Goal: Task Accomplishment & Management: Use online tool/utility

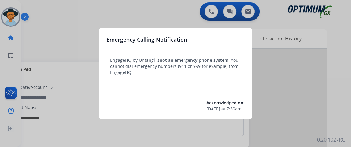
click at [78, 47] on div at bounding box center [175, 73] width 351 height 147
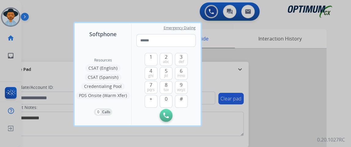
click at [31, 31] on div at bounding box center [175, 73] width 351 height 147
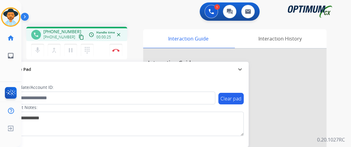
click at [78, 35] on mat-icon "content_copy" at bounding box center [80, 37] width 5 height 5
click at [37, 49] on mat-icon "mic" at bounding box center [37, 50] width 7 height 7
click at [39, 49] on mat-icon "mic_off" at bounding box center [37, 50] width 7 height 7
click at [37, 54] on button "mic Mute" at bounding box center [37, 50] width 13 height 13
click at [37, 54] on button "mic_off Mute" at bounding box center [37, 50] width 13 height 13
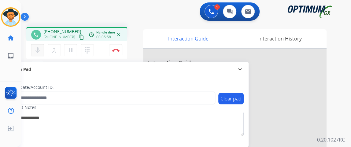
click at [40, 47] on mat-icon "mic" at bounding box center [37, 50] width 7 height 7
click at [42, 46] on button "mic_off Mute" at bounding box center [37, 50] width 13 height 13
click at [63, 4] on div "1 Voice Interactions 0 Chat Interactions 0 Email Interactions" at bounding box center [182, 12] width 307 height 20
click at [118, 52] on button "Disconnect" at bounding box center [115, 50] width 13 height 13
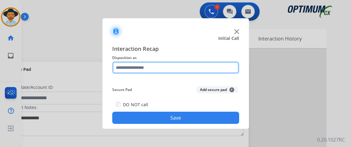
click at [180, 69] on input "text" at bounding box center [175, 68] width 127 height 12
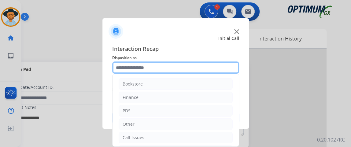
scroll to position [40, 0]
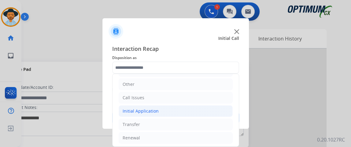
click at [190, 113] on li "Initial Application" at bounding box center [175, 112] width 114 height 12
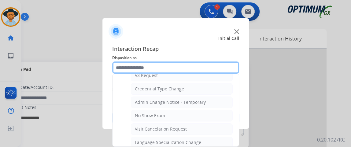
scroll to position [301, 0]
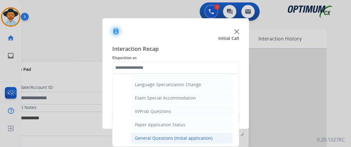
click at [218, 133] on li "General Questions (Initial application)" at bounding box center [182, 139] width 102 height 12
type input "**********"
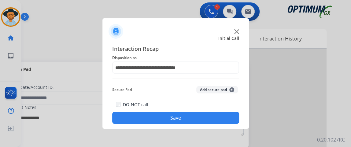
click at [215, 121] on button "Save" at bounding box center [175, 118] width 127 height 12
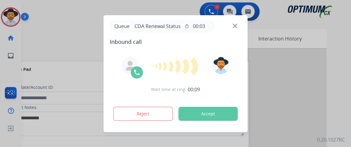
click at [235, 24] on img at bounding box center [234, 26] width 5 height 5
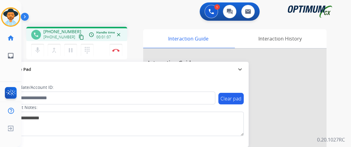
click at [78, 40] on button "content_copy" at bounding box center [81, 37] width 7 height 7
click at [34, 48] on mat-icon "mic" at bounding box center [37, 50] width 7 height 7
click at [42, 49] on button "mic_off Mute" at bounding box center [37, 50] width 13 height 13
click at [117, 53] on button "Disconnect" at bounding box center [115, 50] width 13 height 13
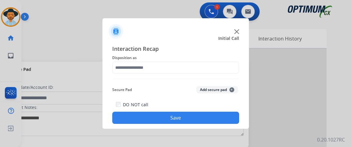
click at [155, 76] on div "Interaction Recap Disposition as Secure Pad Add secure pad + DO NOT call Save" at bounding box center [175, 85] width 127 height 80
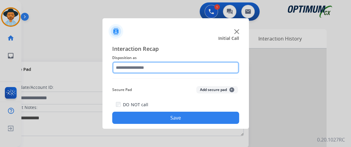
click at [156, 71] on input "text" at bounding box center [175, 68] width 127 height 12
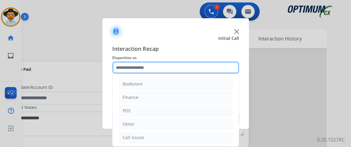
scroll to position [40, 0]
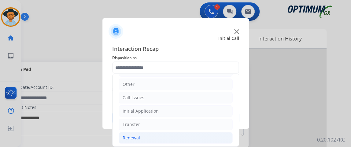
click at [182, 136] on li "Renewal" at bounding box center [175, 139] width 114 height 12
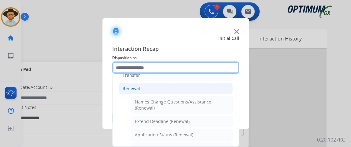
scroll to position [103, 0]
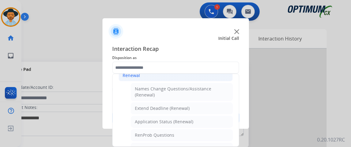
click at [210, 118] on li "Application Status (Renewal)" at bounding box center [182, 122] width 102 height 12
click at [210, 118] on button "Save" at bounding box center [175, 118] width 127 height 12
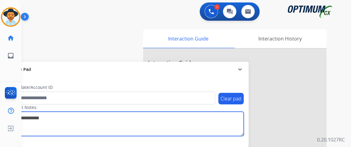
click at [210, 118] on textarea at bounding box center [126, 124] width 236 height 24
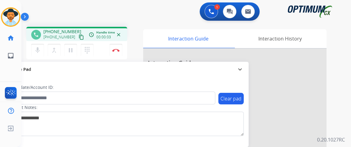
click at [78, 36] on mat-icon "content_copy" at bounding box center [80, 37] width 5 height 5
click at [38, 45] on button "mic Mute" at bounding box center [37, 50] width 13 height 13
click at [42, 44] on button "mic_off Mute" at bounding box center [37, 50] width 13 height 13
click at [38, 49] on mat-icon "mic" at bounding box center [37, 50] width 7 height 7
click at [38, 49] on mat-icon "mic_off" at bounding box center [37, 50] width 7 height 7
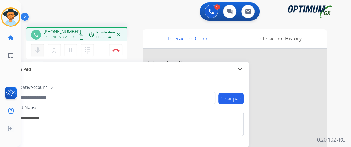
click at [39, 52] on mat-icon "mic" at bounding box center [37, 50] width 7 height 7
click at [39, 52] on mat-icon "mic_off" at bounding box center [37, 50] width 7 height 7
click at [39, 51] on mat-icon "mic" at bounding box center [37, 50] width 7 height 7
click at [39, 51] on mat-icon "mic_off" at bounding box center [37, 50] width 7 height 7
click at [36, 52] on mat-icon "mic" at bounding box center [37, 50] width 7 height 7
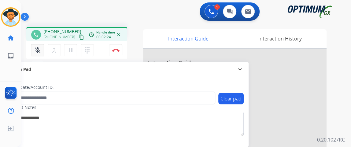
click at [36, 52] on mat-icon "mic_off" at bounding box center [37, 50] width 7 height 7
click at [36, 52] on mat-icon "mic" at bounding box center [37, 50] width 7 height 7
click at [35, 52] on mat-icon "mic_off" at bounding box center [37, 50] width 7 height 7
click at [35, 52] on mat-icon "mic" at bounding box center [37, 50] width 7 height 7
click at [42, 49] on button "mic_off Mute" at bounding box center [37, 50] width 13 height 13
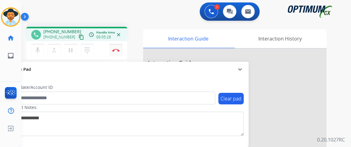
click at [122, 49] on button "Disconnect" at bounding box center [115, 50] width 13 height 13
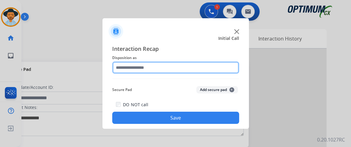
click at [162, 63] on input "text" at bounding box center [175, 68] width 127 height 12
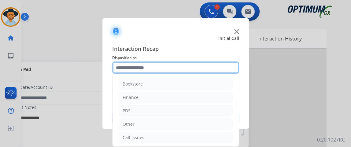
scroll to position [40, 0]
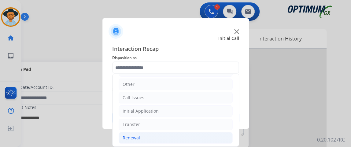
click at [199, 135] on li "Renewal" at bounding box center [175, 139] width 114 height 12
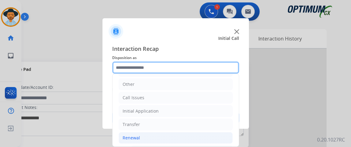
scroll to position [166, 0]
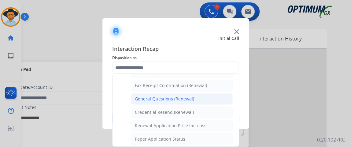
click at [210, 95] on li "General Questions (Renewal)" at bounding box center [182, 99] width 102 height 12
type input "**********"
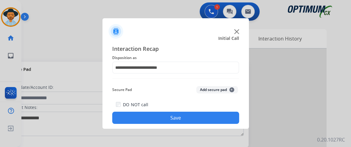
click at [208, 118] on button "Save" at bounding box center [175, 118] width 127 height 12
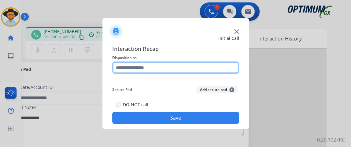
click at [173, 73] on input "text" at bounding box center [175, 68] width 127 height 12
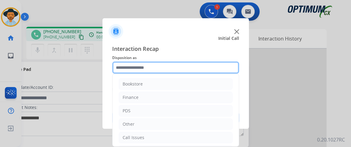
scroll to position [40, 0]
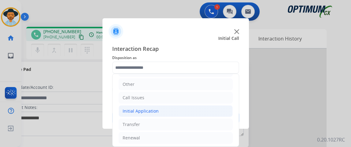
click at [208, 109] on li "Initial Application" at bounding box center [175, 112] width 114 height 12
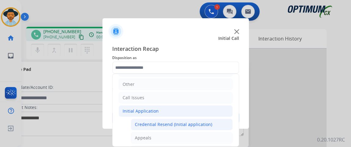
click at [209, 120] on li "Credential Resend (Initial application)" at bounding box center [182, 125] width 102 height 12
type input "**********"
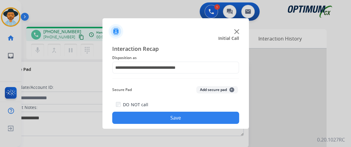
click at [209, 121] on button "Save" at bounding box center [175, 118] width 127 height 12
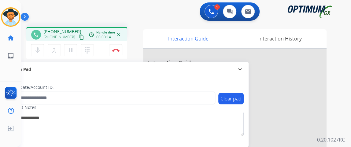
click at [78, 38] on mat-icon "content_copy" at bounding box center [80, 37] width 5 height 5
click at [118, 49] on img at bounding box center [115, 50] width 7 height 3
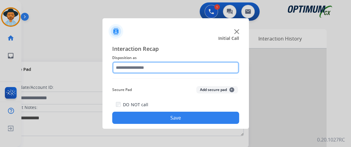
click at [180, 64] on input "text" at bounding box center [175, 68] width 127 height 12
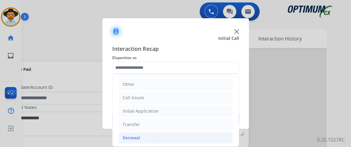
click at [194, 135] on li "Renewal" at bounding box center [175, 139] width 114 height 12
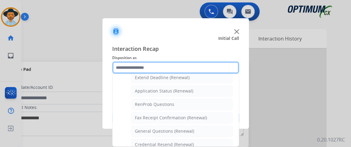
scroll to position [161, 0]
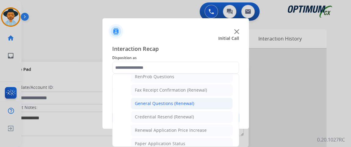
click at [217, 106] on li "General Questions (Renewal)" at bounding box center [182, 104] width 102 height 12
type input "**********"
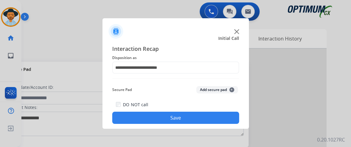
click at [217, 120] on button "Save" at bounding box center [175, 118] width 127 height 12
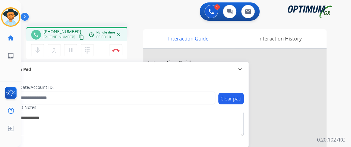
click at [78, 36] on mat-icon "content_copy" at bounding box center [80, 37] width 5 height 5
click at [36, 48] on mat-icon "mic" at bounding box center [37, 50] width 7 height 7
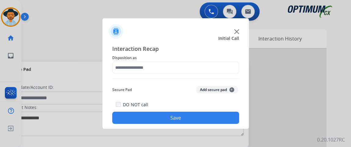
click at [184, 74] on div "Interaction Recap Disposition as Secure Pad Add secure pad + DO NOT call Save" at bounding box center [175, 85] width 127 height 80
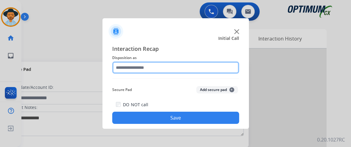
click at [183, 69] on input "text" at bounding box center [175, 68] width 127 height 12
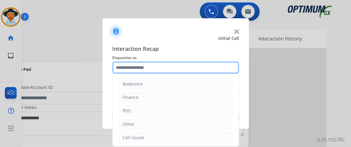
scroll to position [40, 0]
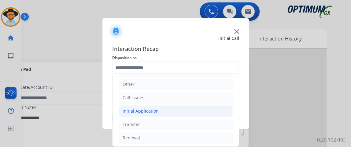
click at [195, 108] on li "Initial Application" at bounding box center [175, 112] width 114 height 12
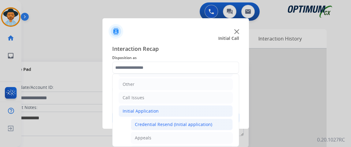
click at [187, 126] on div "Credential Resend (Initial application)" at bounding box center [173, 125] width 77 height 6
type input "**********"
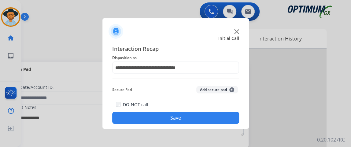
click at [187, 126] on div "**********" at bounding box center [175, 84] width 146 height 89
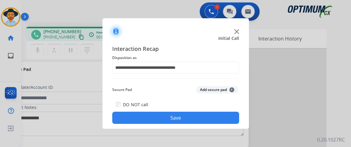
click at [186, 124] on div "**********" at bounding box center [175, 84] width 146 height 89
click at [181, 117] on button "Save" at bounding box center [175, 118] width 127 height 12
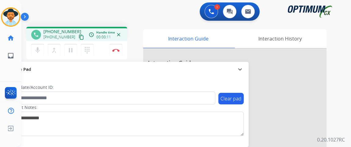
click at [78, 38] on mat-icon "content_copy" at bounding box center [80, 37] width 5 height 5
click at [38, 52] on mat-icon "mic" at bounding box center [37, 50] width 7 height 7
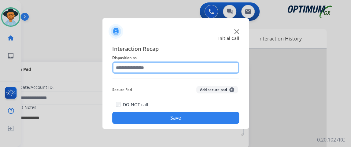
click at [162, 70] on input "text" at bounding box center [175, 68] width 127 height 12
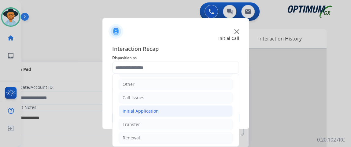
click at [203, 112] on li "Initial Application" at bounding box center [175, 112] width 114 height 12
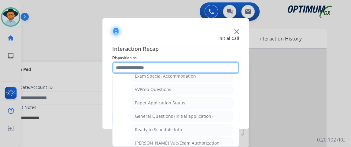
scroll to position [325, 0]
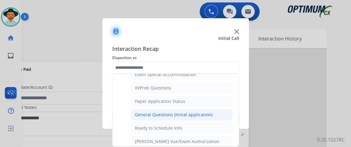
click at [214, 110] on li "General Questions (Initial application)" at bounding box center [182, 115] width 102 height 12
type input "**********"
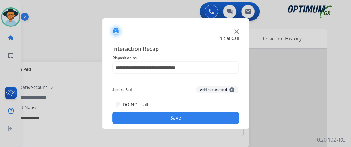
click at [212, 120] on button "Save" at bounding box center [175, 118] width 127 height 12
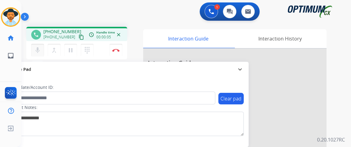
click at [38, 45] on button "mic Mute" at bounding box center [37, 50] width 13 height 13
click at [38, 46] on button "mic_off Mute" at bounding box center [37, 50] width 13 height 13
click at [78, 35] on mat-icon "content_copy" at bounding box center [80, 37] width 5 height 5
click at [37, 55] on button "mic Mute" at bounding box center [37, 50] width 13 height 13
click at [37, 47] on mat-icon "mic_off" at bounding box center [37, 50] width 7 height 7
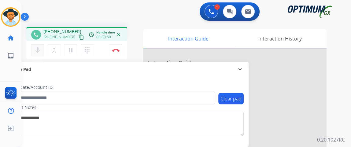
click at [40, 47] on mat-icon "mic" at bounding box center [37, 50] width 7 height 7
click at [113, 53] on button "Disconnect" at bounding box center [115, 50] width 13 height 13
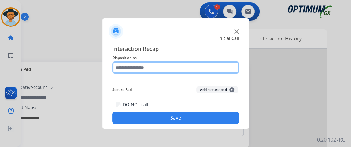
click at [183, 69] on input "text" at bounding box center [175, 68] width 127 height 12
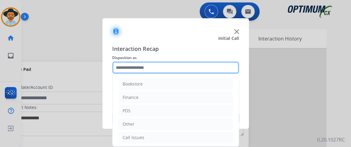
scroll to position [40, 0]
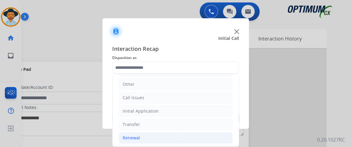
click at [184, 134] on li "Renewal" at bounding box center [175, 139] width 114 height 12
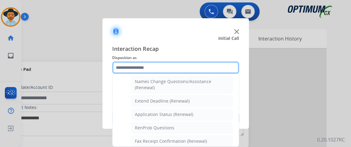
scroll to position [111, 0]
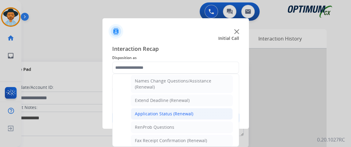
click at [216, 110] on li "Application Status (Renewal)" at bounding box center [182, 114] width 102 height 12
type input "**********"
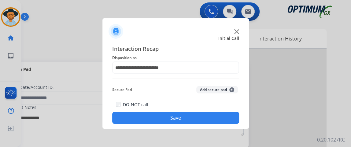
click at [212, 118] on button "Save" at bounding box center [175, 118] width 127 height 12
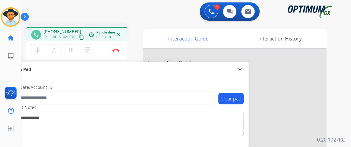
click at [78, 38] on mat-icon "content_copy" at bounding box center [80, 37] width 5 height 5
click at [72, 41] on div "mic Mute merge_type Bridge pause Hold dialpad Dialpad Disconnect" at bounding box center [76, 50] width 101 height 18
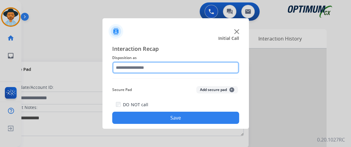
click at [171, 67] on input "text" at bounding box center [175, 68] width 127 height 12
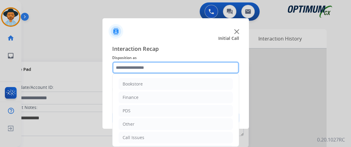
scroll to position [40, 0]
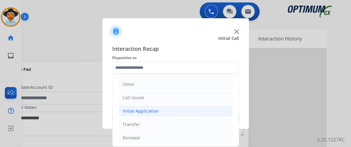
click at [179, 114] on li "Initial Application" at bounding box center [175, 112] width 114 height 12
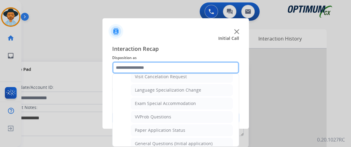
scroll to position [297, 0]
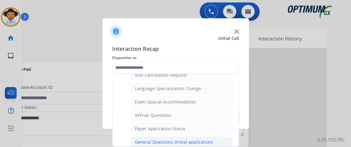
click at [222, 137] on li "General Questions (Initial application)" at bounding box center [182, 143] width 102 height 12
type input "**********"
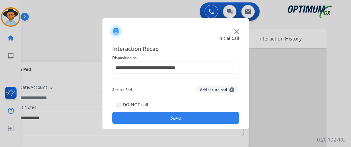
click at [216, 124] on button "Save" at bounding box center [175, 118] width 127 height 12
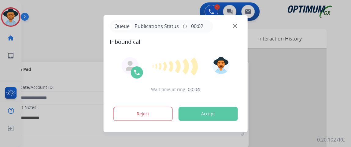
click at [232, 24] on div "Queue Publications Status timer 00:02" at bounding box center [176, 26] width 132 height 13
click at [234, 25] on img at bounding box center [234, 26] width 5 height 5
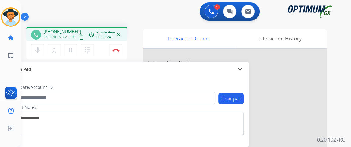
click at [78, 35] on mat-icon "content_copy" at bounding box center [80, 37] width 5 height 5
click at [37, 53] on mat-icon "mic_off" at bounding box center [37, 50] width 7 height 7
click at [115, 47] on button "Disconnect" at bounding box center [115, 50] width 13 height 13
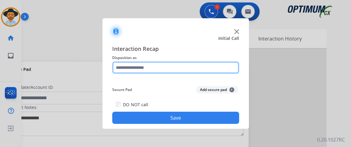
click at [222, 66] on input "text" at bounding box center [175, 68] width 127 height 12
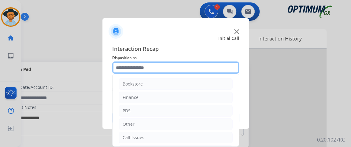
scroll to position [40, 0]
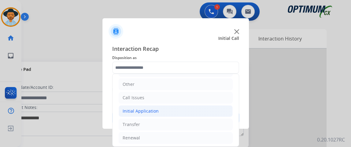
click at [165, 112] on li "Initial Application" at bounding box center [175, 112] width 114 height 12
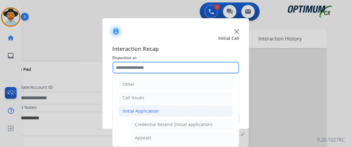
scroll to position [94, 0]
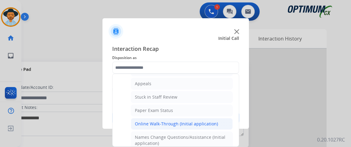
click at [199, 121] on div "Online Walk-Through (Initial application)" at bounding box center [176, 124] width 83 height 6
type input "**********"
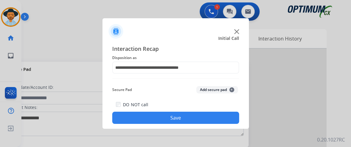
click at [199, 121] on button "Save" at bounding box center [175, 118] width 127 height 12
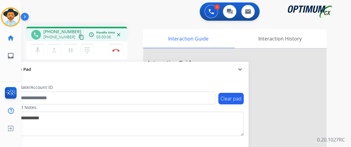
click at [78, 39] on mat-icon "content_copy" at bounding box center [80, 37] width 5 height 5
click at [118, 45] on button "Disconnect" at bounding box center [115, 50] width 13 height 13
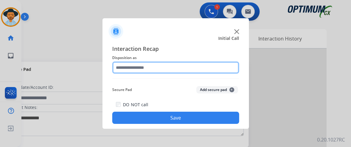
click at [202, 66] on input "text" at bounding box center [175, 68] width 127 height 12
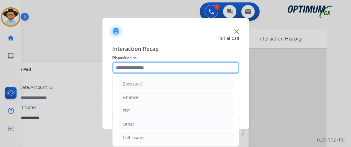
scroll to position [40, 0]
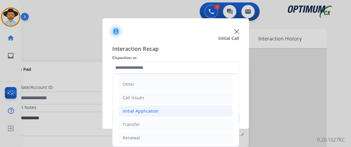
click at [155, 112] on div "Initial Application" at bounding box center [140, 111] width 36 height 6
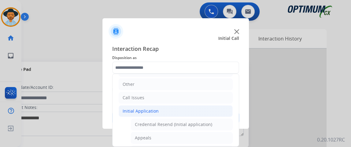
click at [161, 123] on div "Credential Resend (Initial application)" at bounding box center [173, 125] width 77 height 6
click at [160, 123] on button "Save" at bounding box center [175, 118] width 127 height 12
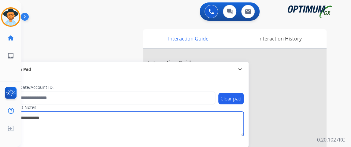
click at [157, 118] on textarea at bounding box center [126, 124] width 236 height 24
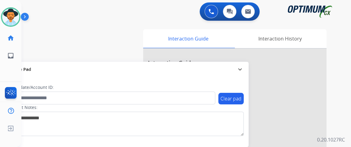
click at [163, 22] on div "swap_horiz Break voice bridge close_fullscreen Connect 3-Way Call merge_type Se…" at bounding box center [178, 149] width 314 height 255
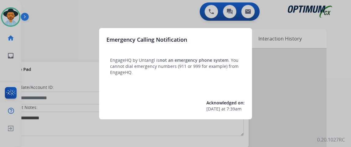
click at [51, 46] on div at bounding box center [175, 73] width 351 height 147
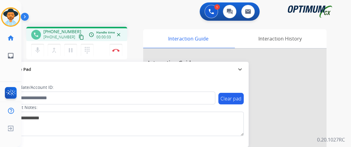
click at [78, 38] on mat-icon "content_copy" at bounding box center [80, 37] width 5 height 5
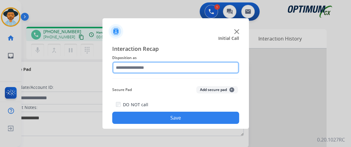
click at [153, 69] on input "text" at bounding box center [175, 68] width 127 height 12
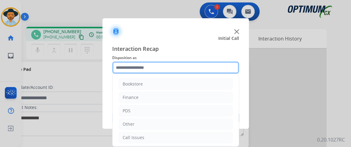
scroll to position [40, 0]
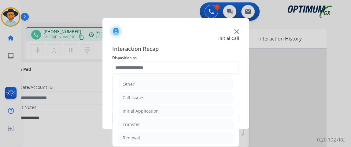
click at [192, 116] on ul "Bookstore Finance PDS Other Call Issues Initial Application Transfer Renewal" at bounding box center [175, 91] width 126 height 114
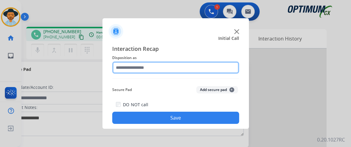
click at [179, 68] on input "text" at bounding box center [175, 68] width 127 height 12
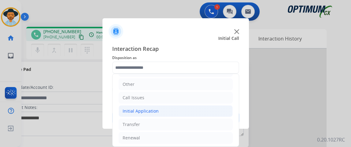
click at [186, 115] on li "Initial Application" at bounding box center [175, 112] width 114 height 12
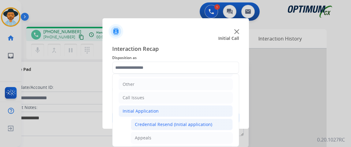
click at [186, 120] on li "Credential Resend (Initial application)" at bounding box center [182, 125] width 102 height 12
type input "**********"
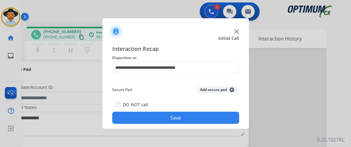
click at [186, 120] on button "Save" at bounding box center [175, 118] width 127 height 12
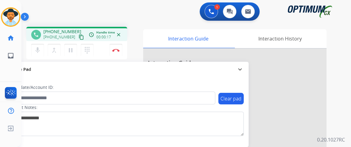
click at [78, 38] on mat-icon "content_copy" at bounding box center [80, 37] width 5 height 5
click at [35, 51] on mat-icon "mic" at bounding box center [37, 50] width 7 height 7
click at [38, 48] on mat-icon "mic_off" at bounding box center [37, 50] width 7 height 7
click at [114, 50] on img at bounding box center [115, 50] width 7 height 3
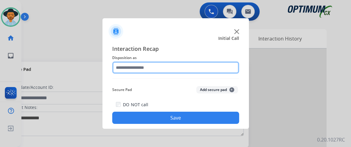
click at [148, 66] on input "text" at bounding box center [175, 68] width 127 height 12
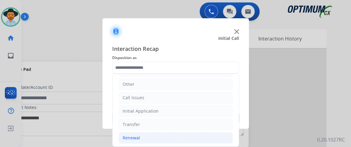
click at [207, 133] on li "Renewal" at bounding box center [175, 139] width 114 height 12
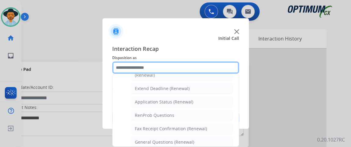
scroll to position [132, 0]
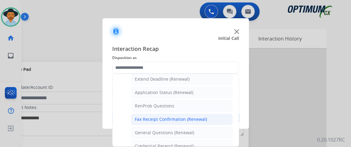
click at [219, 120] on li "Fax Receipt Confirmation (Renewal)" at bounding box center [182, 120] width 102 height 12
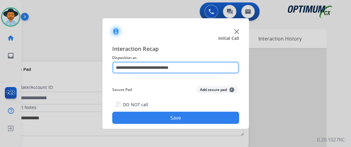
click at [195, 65] on input "**********" at bounding box center [175, 68] width 127 height 12
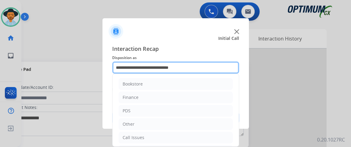
scroll to position [231, 0]
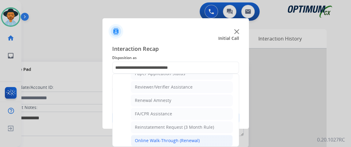
click at [216, 135] on li "Online Walk-Through (Renewal)" at bounding box center [182, 141] width 102 height 12
type input "**********"
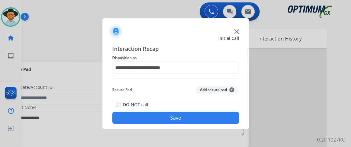
click at [214, 125] on div "**********" at bounding box center [175, 84] width 146 height 89
click at [213, 120] on button "Save" at bounding box center [175, 118] width 127 height 12
